Goal: Task Accomplishment & Management: Complete application form

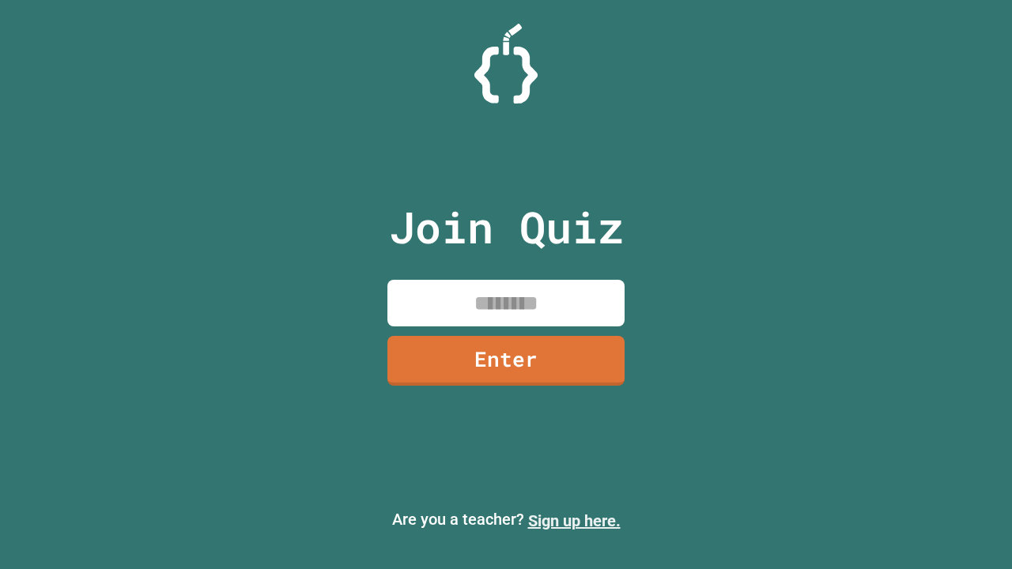
click at [574, 521] on link "Sign up here." at bounding box center [574, 521] width 93 height 19
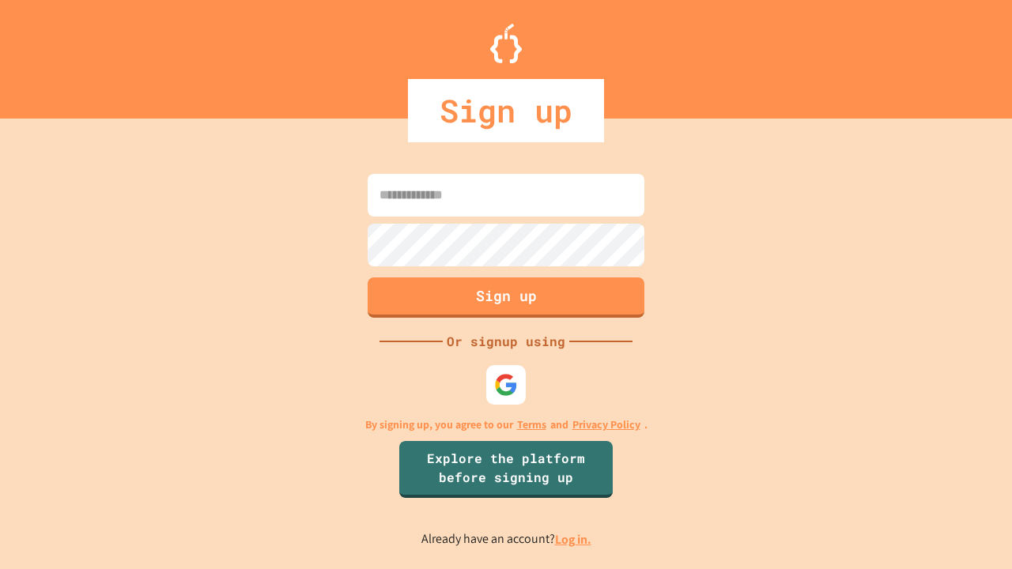
click at [574, 539] on link "Log in." at bounding box center [573, 539] width 36 height 17
